Goal: Navigation & Orientation: Find specific page/section

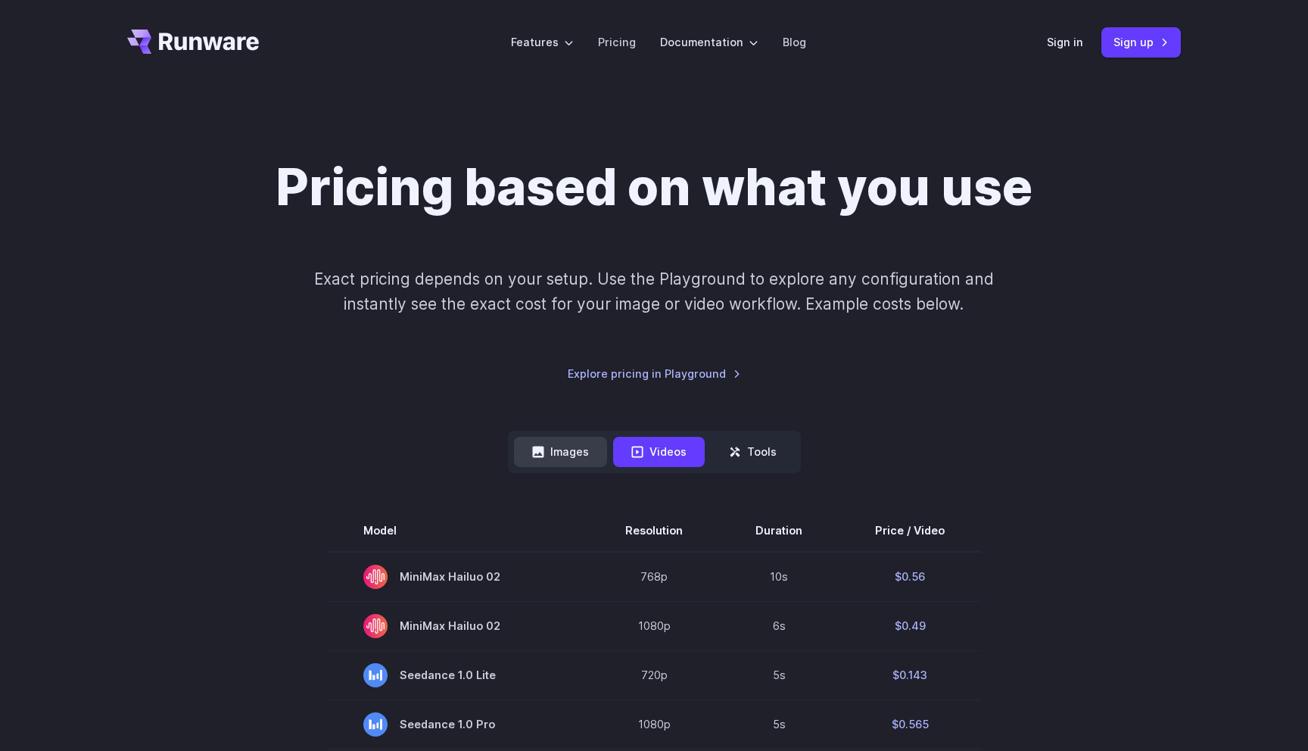
click at [566, 451] on button "Images" at bounding box center [560, 452] width 93 height 30
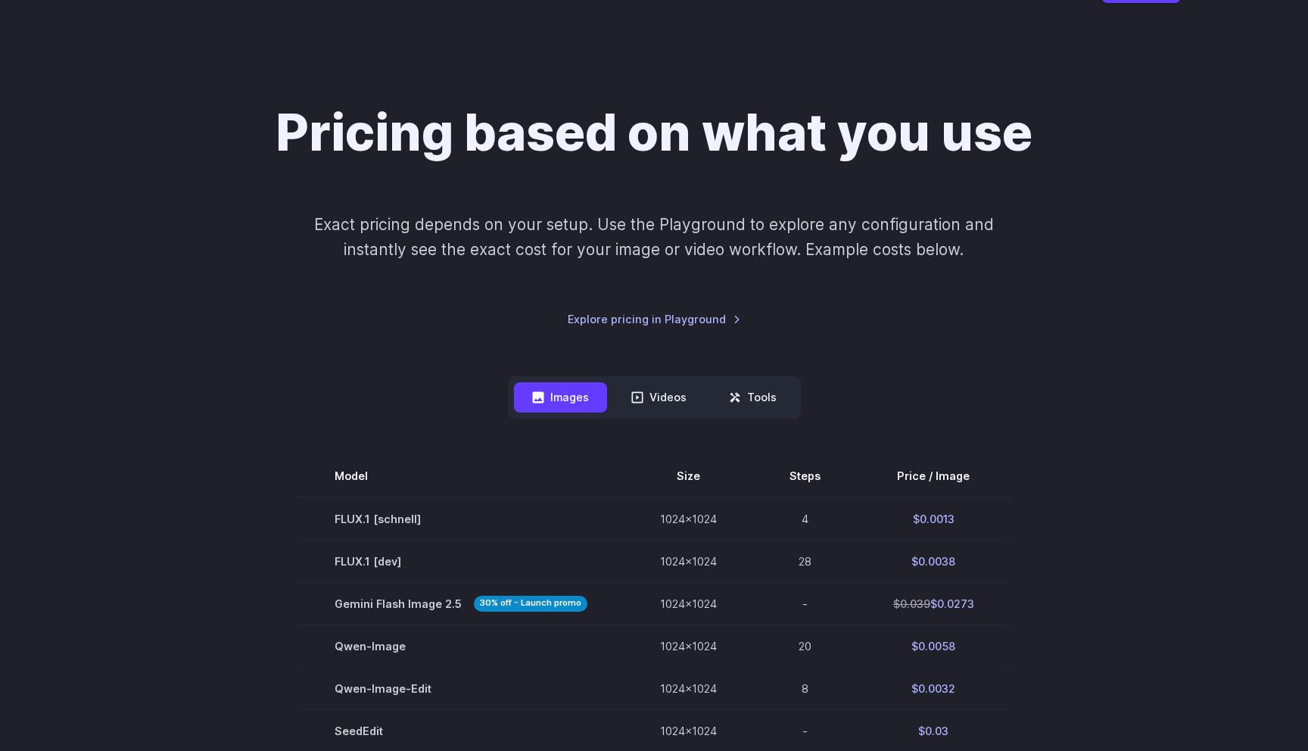
scroll to position [51, 0]
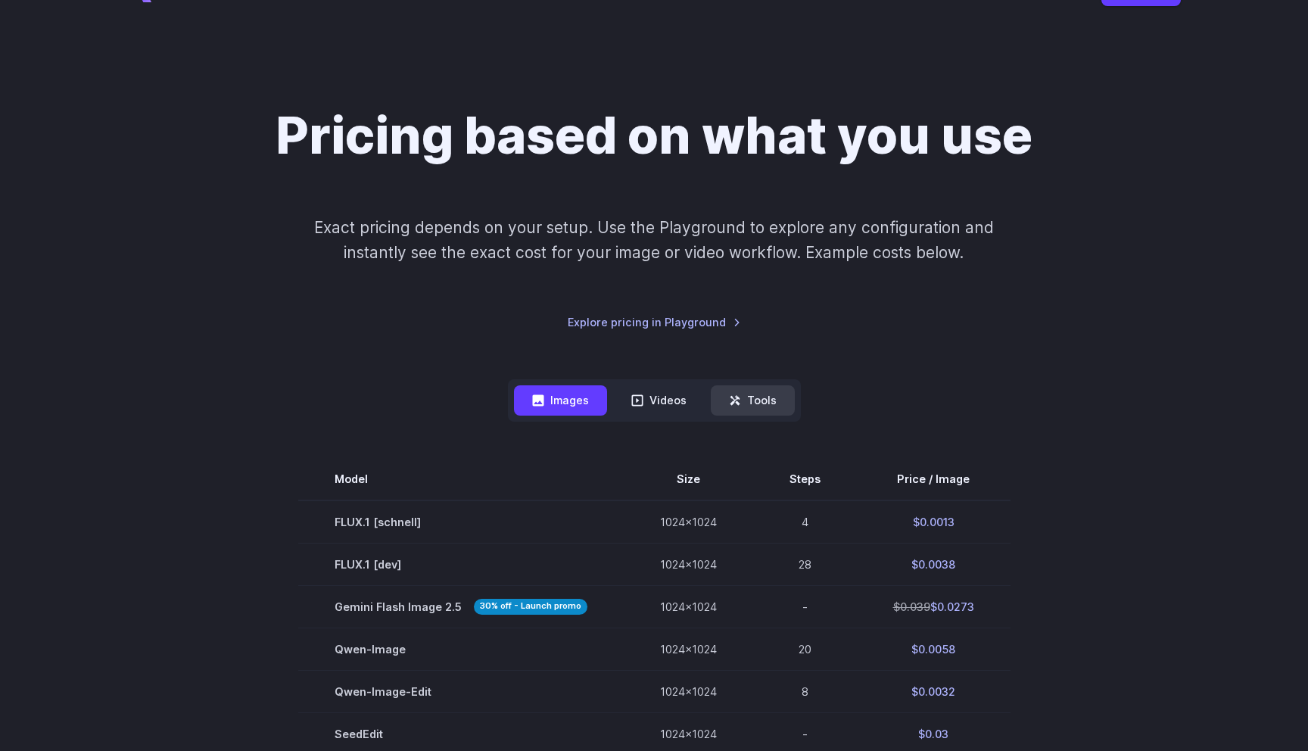
click at [756, 405] on button "Tools" at bounding box center [753, 400] width 84 height 30
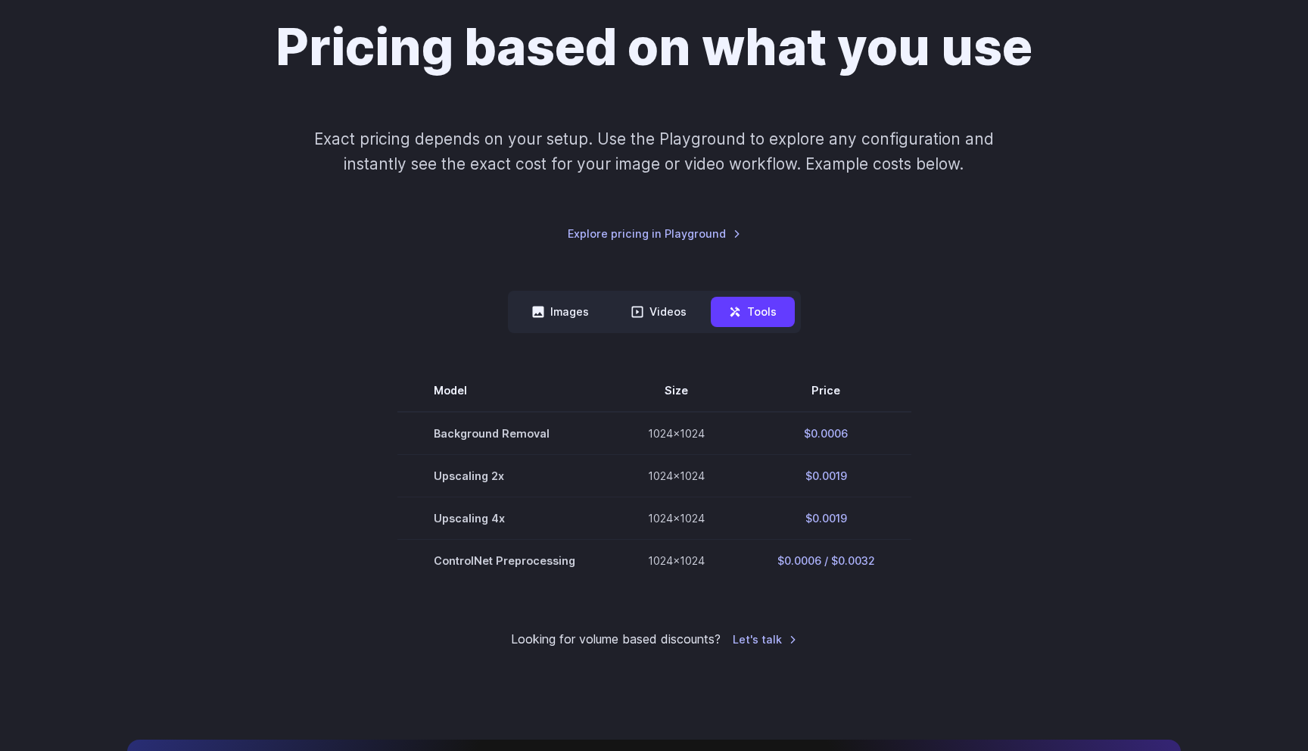
scroll to position [142, 0]
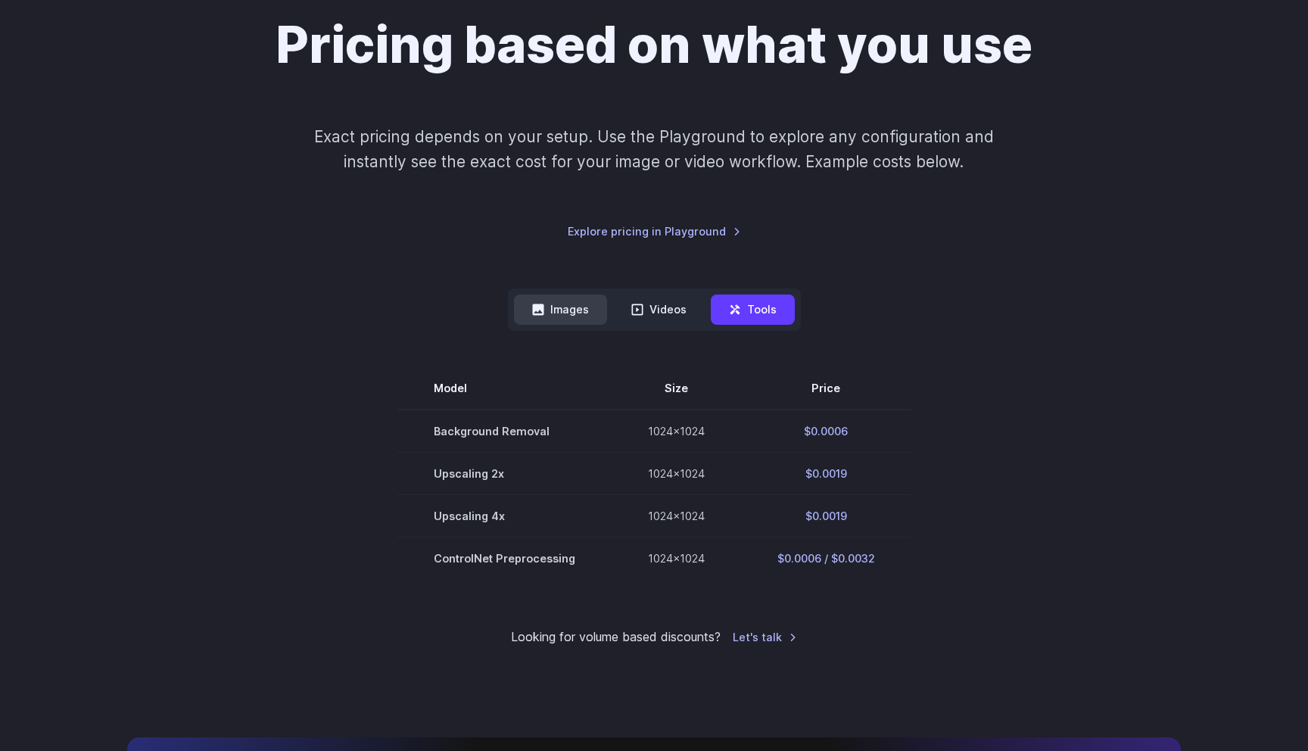
click at [576, 312] on button "Images" at bounding box center [560, 309] width 93 height 30
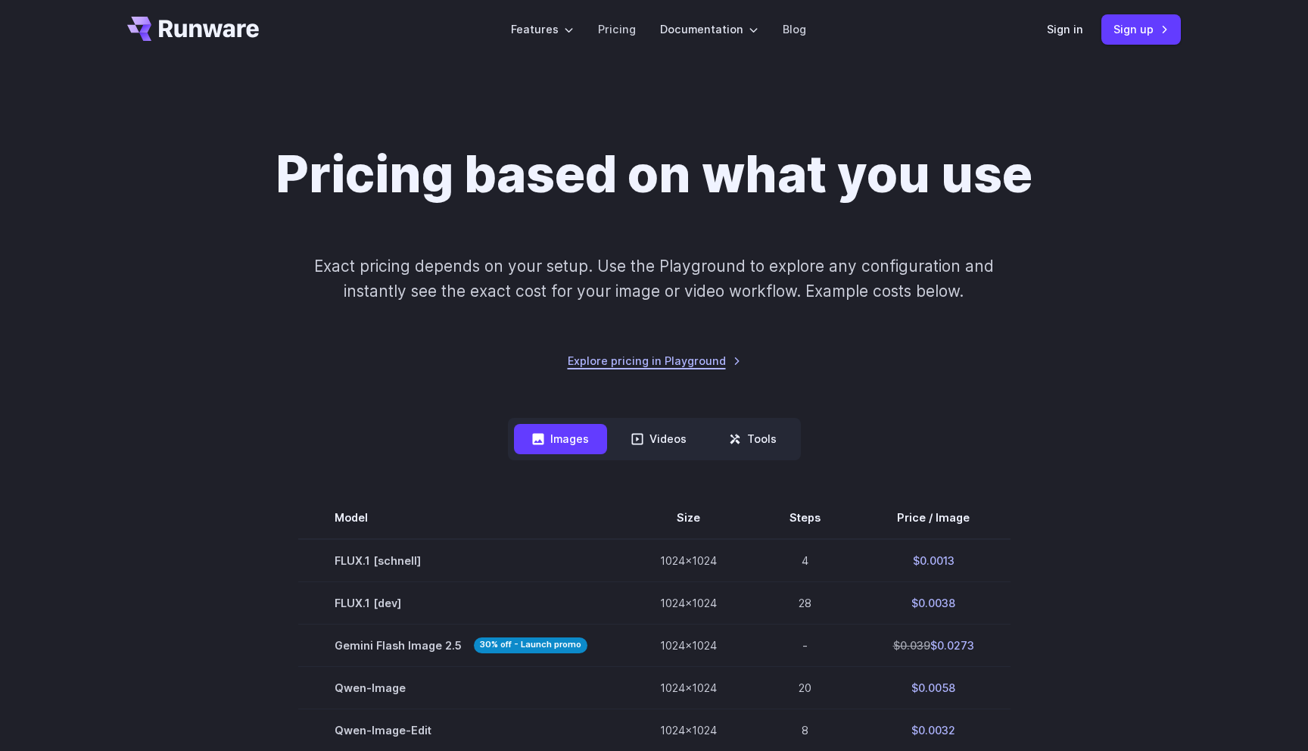
scroll to position [0, 0]
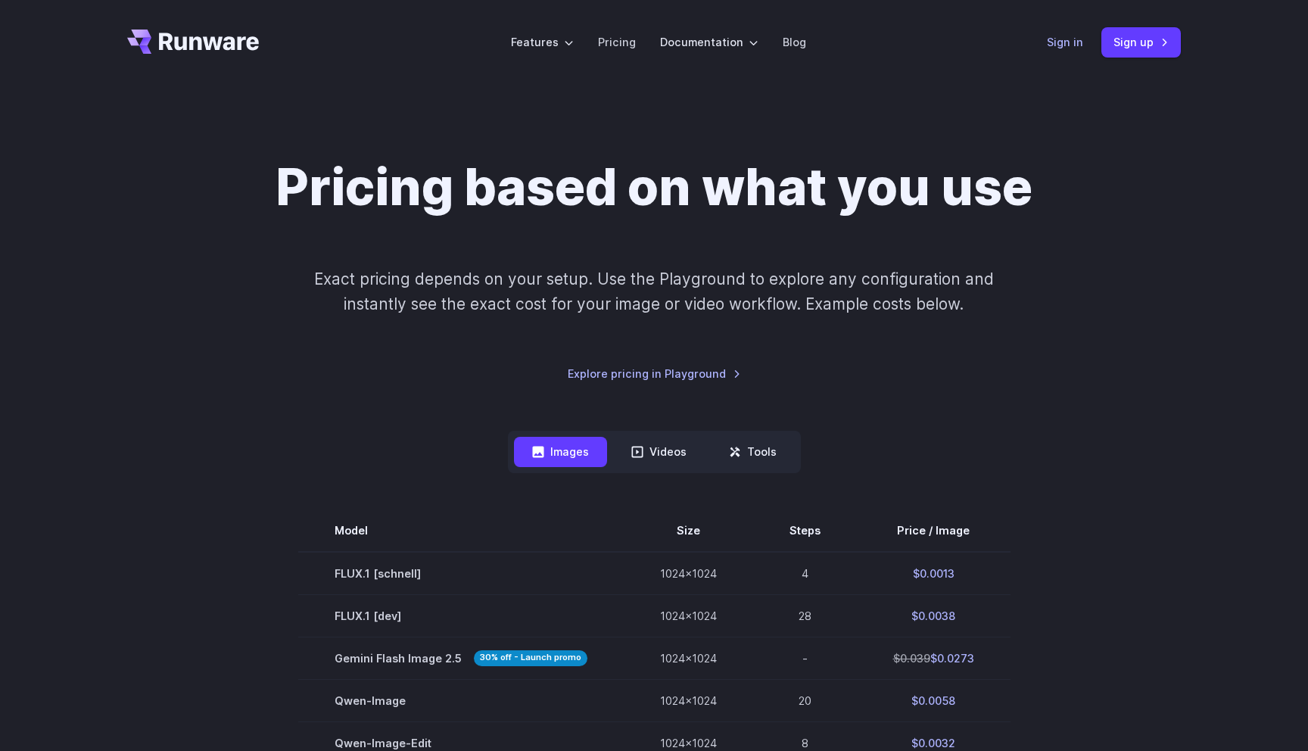
click at [1070, 44] on link "Sign in" at bounding box center [1065, 41] width 36 height 17
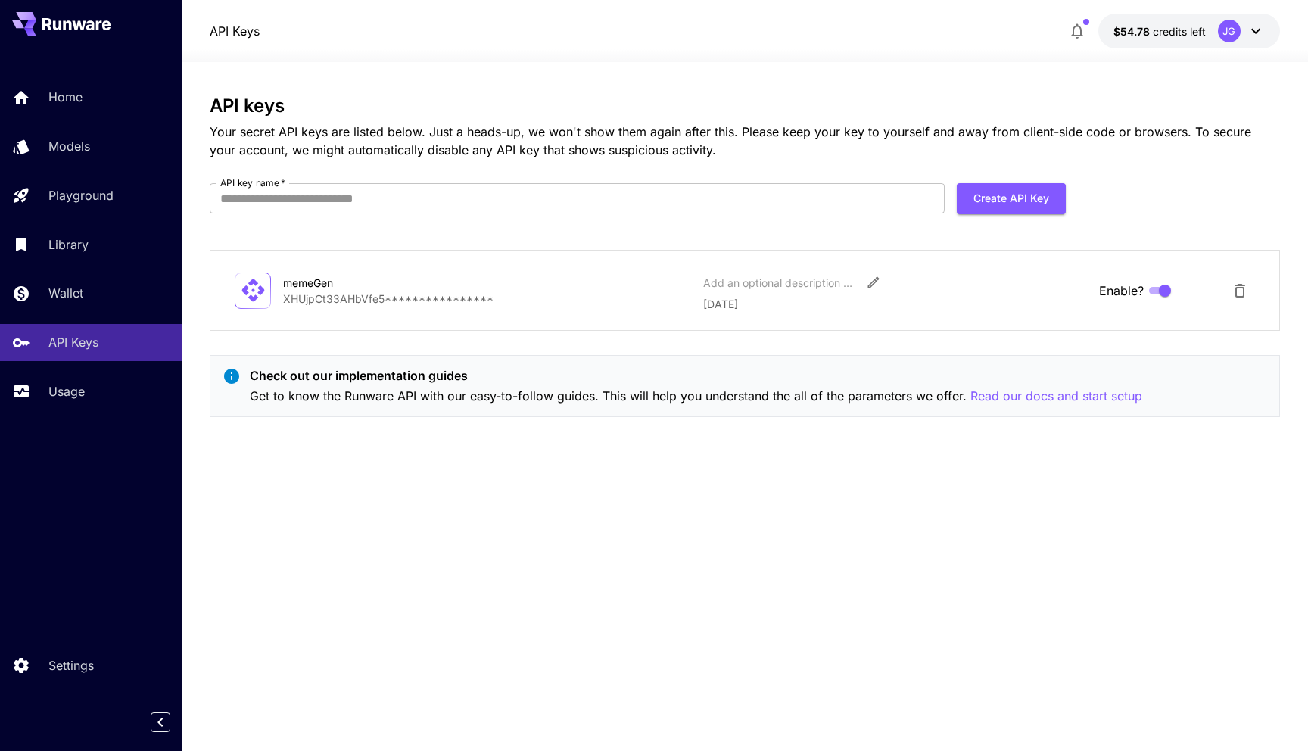
click at [336, 377] on p "Check out our implementation guides" at bounding box center [696, 375] width 893 height 18
click at [1019, 395] on p "Read our docs and start setup" at bounding box center [1057, 396] width 172 height 19
